Goal: Information Seeking & Learning: Learn about a topic

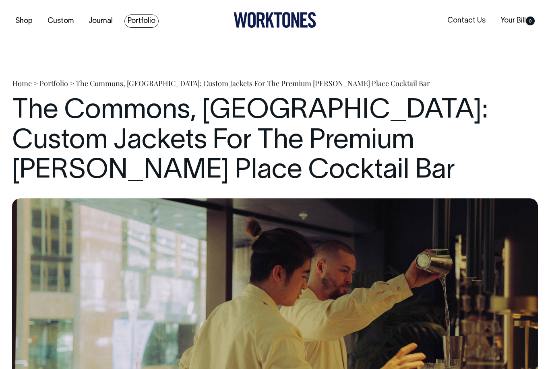
click at [140, 20] on link "Portfolio" at bounding box center [141, 20] width 34 height 13
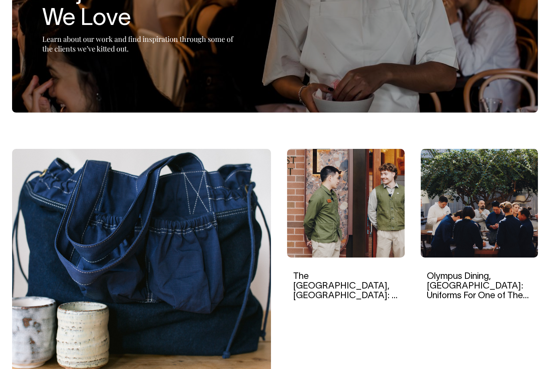
scroll to position [136, 0]
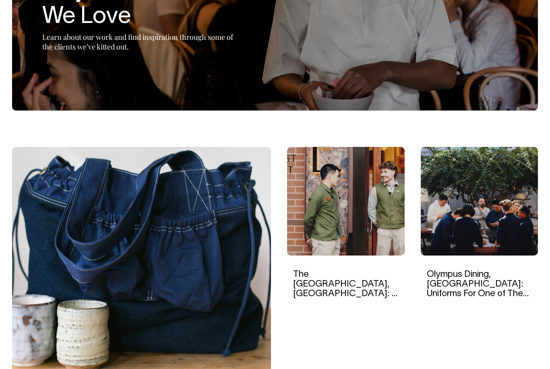
click at [372, 232] on img at bounding box center [346, 201] width 118 height 109
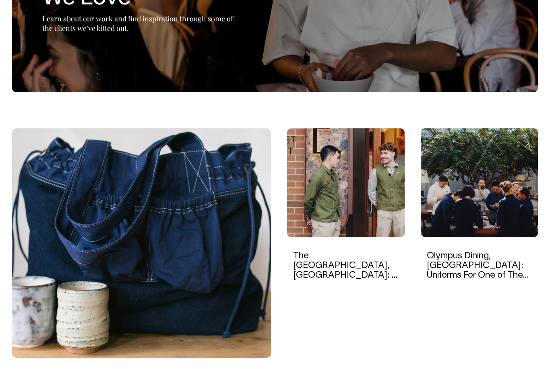
scroll to position [155, 0]
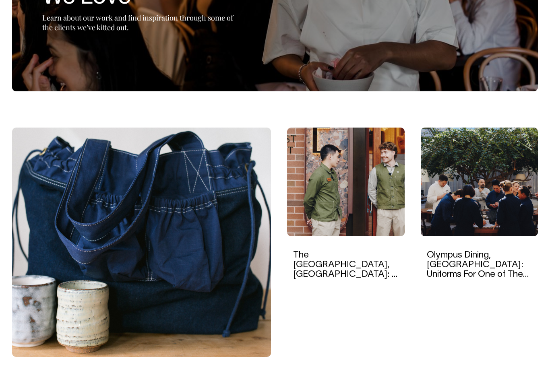
click at [527, 226] on img at bounding box center [480, 182] width 118 height 109
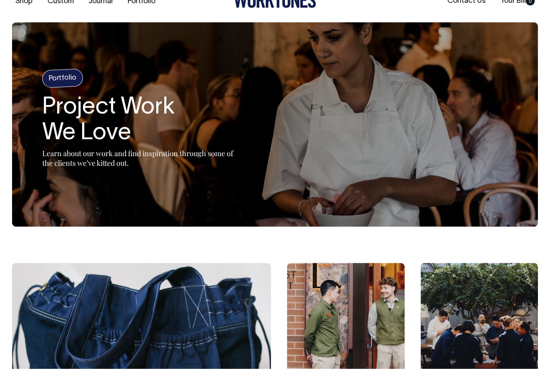
scroll to position [0, 0]
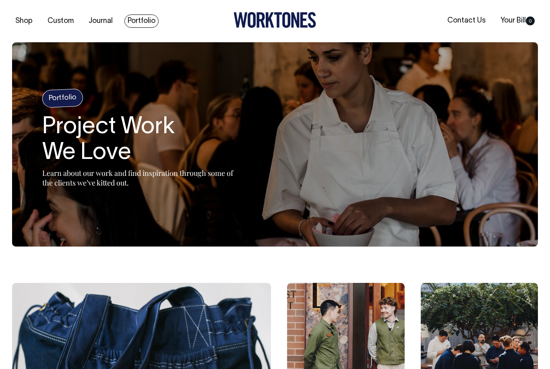
click at [145, 17] on link "Portfolio" at bounding box center [141, 20] width 34 height 13
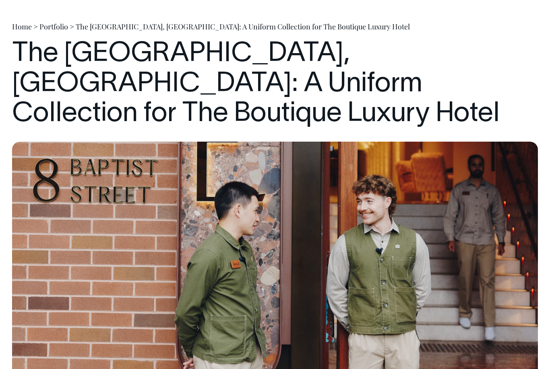
scroll to position [57, 0]
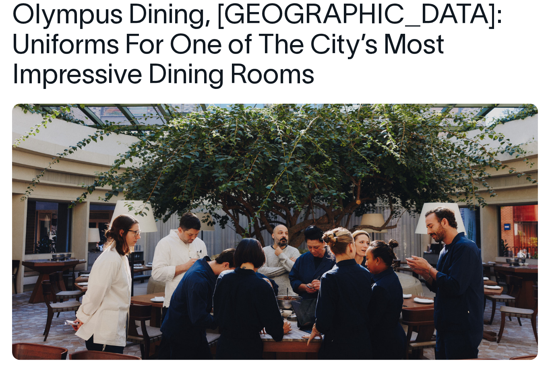
scroll to position [101, 0]
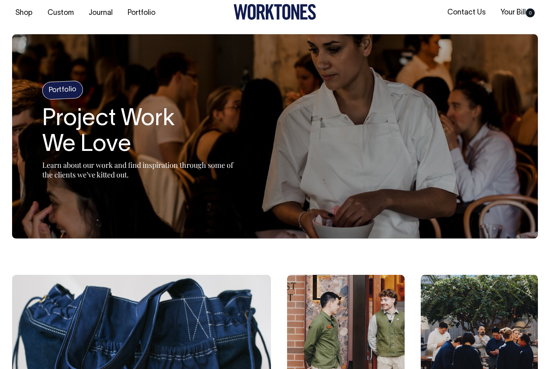
scroll to position [9, 0]
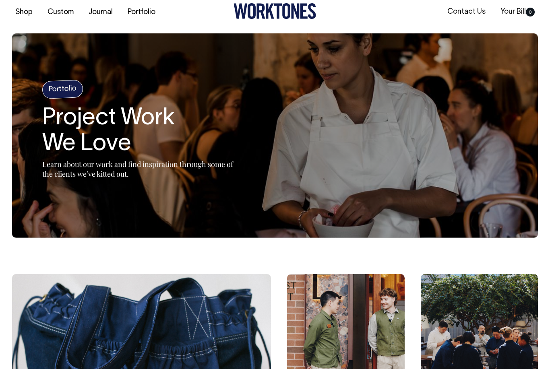
click at [65, 85] on h4 "Portfolio" at bounding box center [62, 89] width 41 height 19
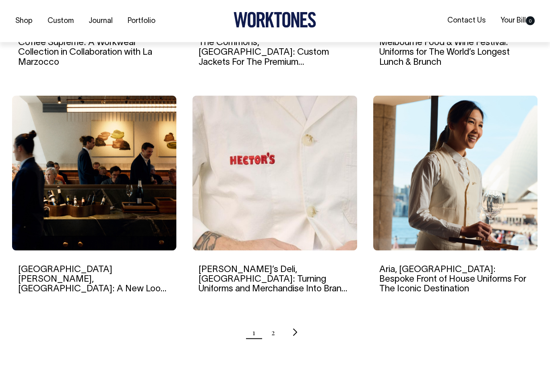
scroll to position [712, 0]
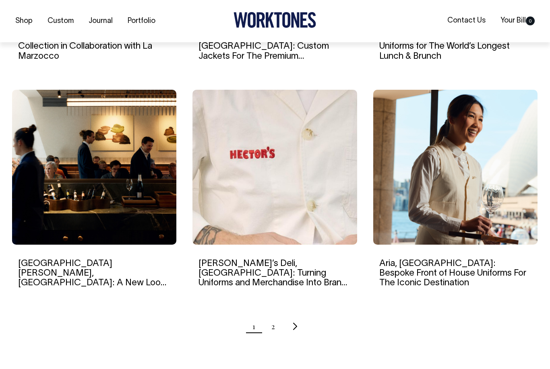
click at [313, 184] on img at bounding box center [274, 167] width 164 height 155
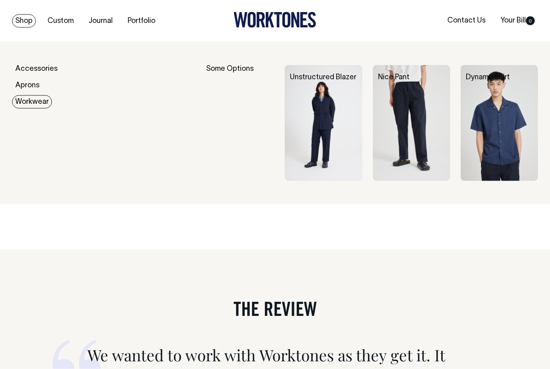
scroll to position [3245, 0]
click at [339, 149] on img at bounding box center [323, 123] width 77 height 116
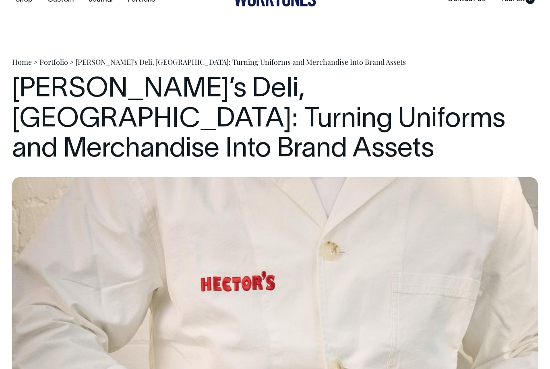
scroll to position [0, 0]
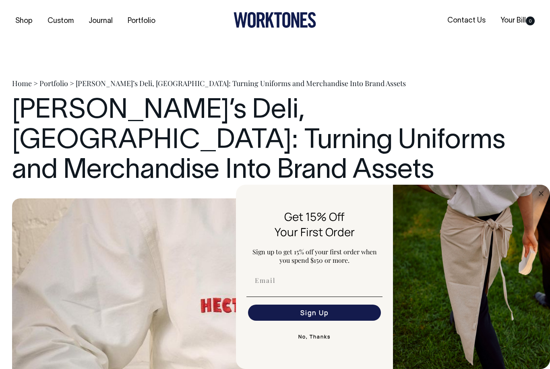
click at [546, 192] on img "FLYOUT Form" at bounding box center [471, 277] width 157 height 184
click at [544, 194] on circle "Close dialog" at bounding box center [541, 193] width 9 height 9
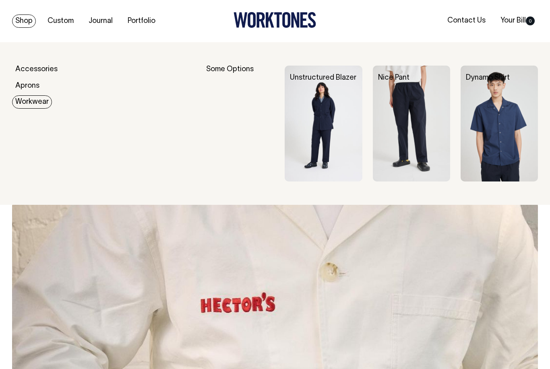
click at [529, 146] on img at bounding box center [499, 124] width 77 height 116
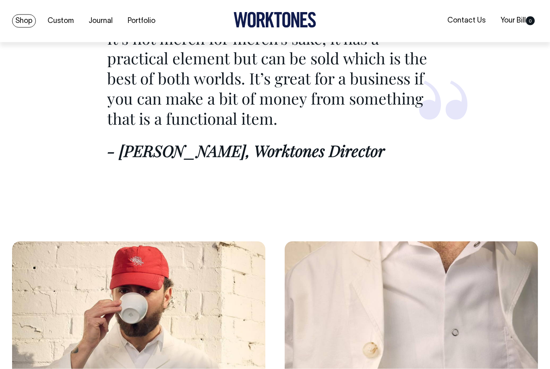
scroll to position [3055, 0]
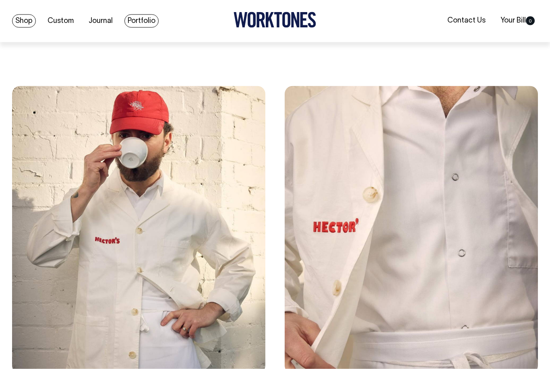
click at [136, 17] on link "Portfolio" at bounding box center [141, 20] width 34 height 13
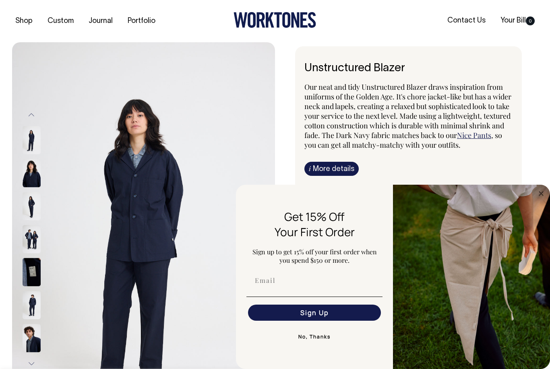
click at [33, 145] on img at bounding box center [32, 140] width 18 height 28
click at [29, 176] on img at bounding box center [32, 173] width 18 height 28
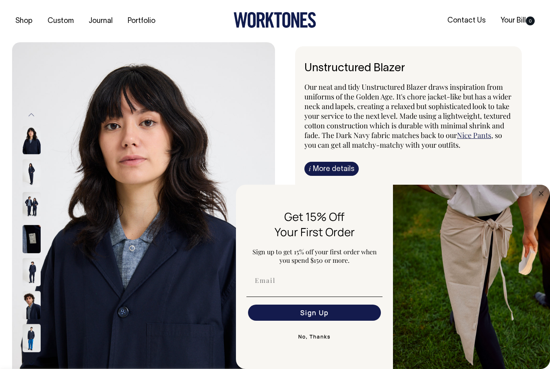
click at [30, 186] on img at bounding box center [32, 173] width 18 height 28
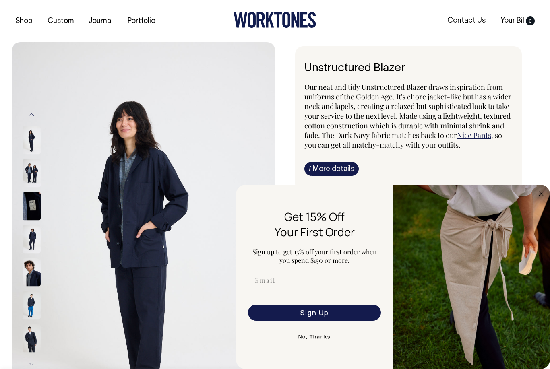
click at [37, 195] on img at bounding box center [32, 206] width 18 height 28
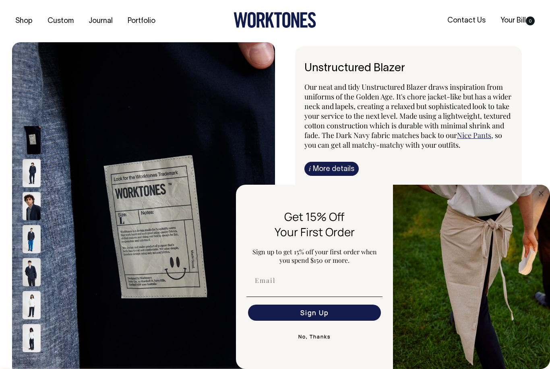
click at [33, 207] on img at bounding box center [32, 206] width 18 height 28
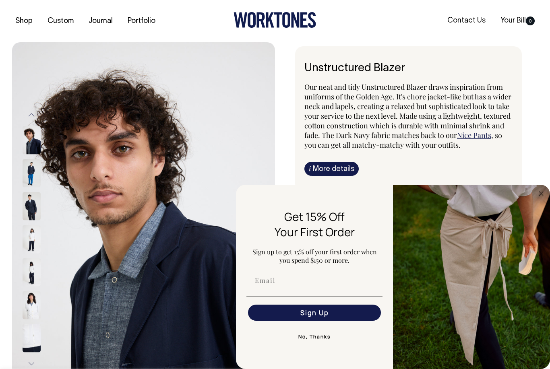
scroll to position [2, 0]
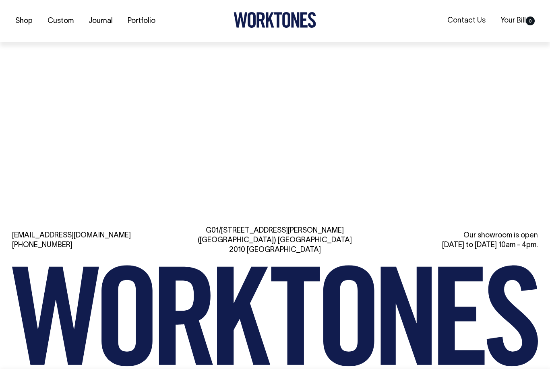
scroll to position [1163, 0]
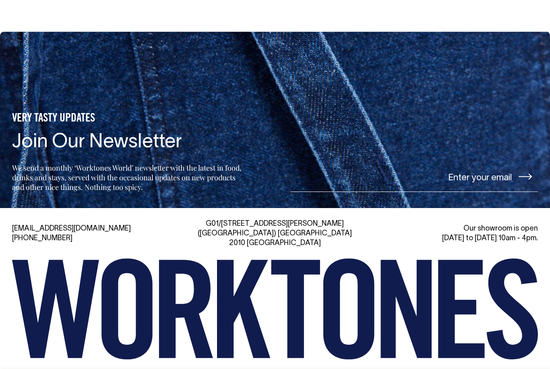
click at [523, 180] on icon at bounding box center [525, 177] width 13 height 6
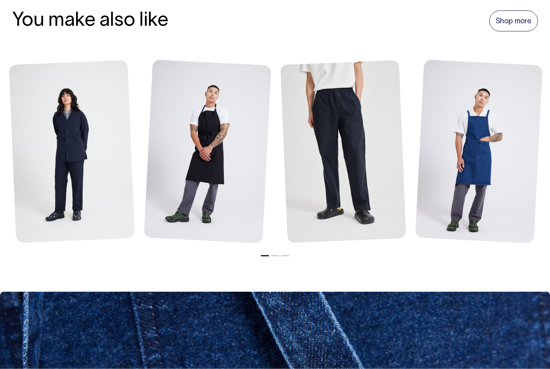
scroll to position [790, 0]
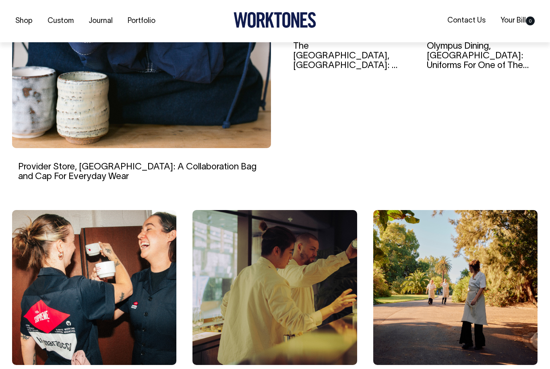
scroll to position [433, 0]
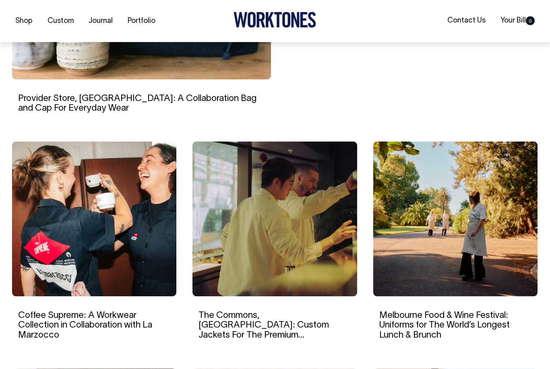
click at [27, 286] on img at bounding box center [94, 219] width 164 height 155
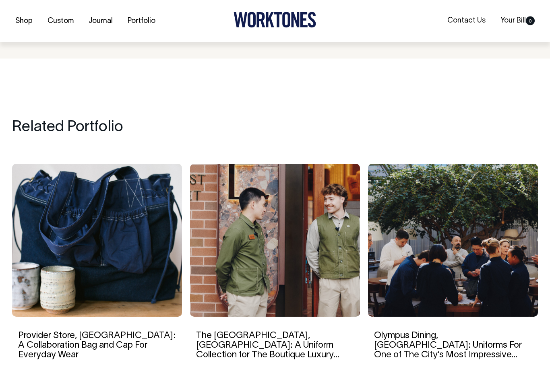
scroll to position [3657, 0]
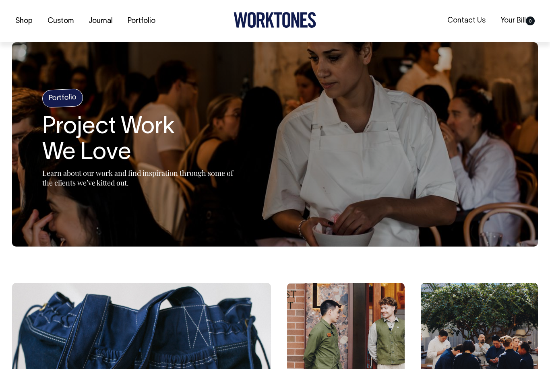
scroll to position [459, 0]
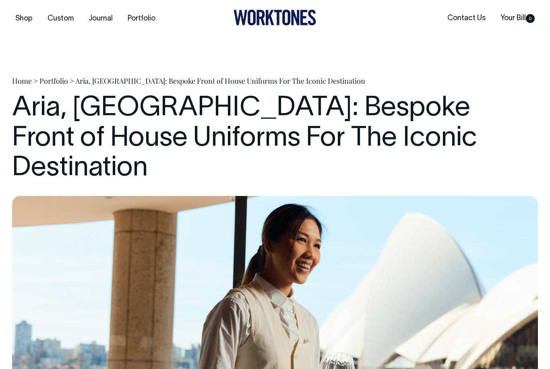
scroll to position [4, 0]
